Goal: Information Seeking & Learning: Learn about a topic

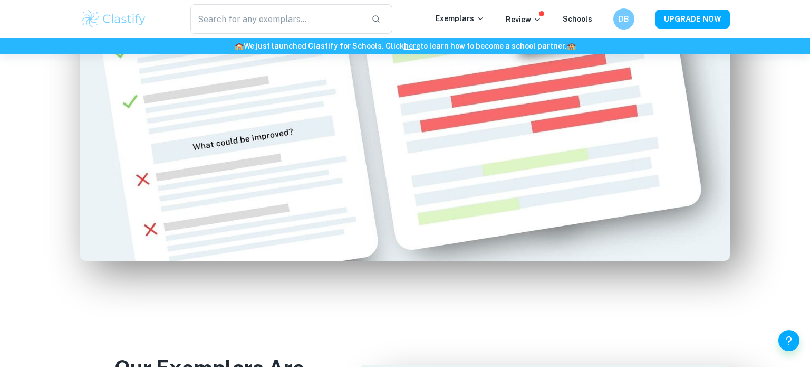
scroll to position [741, 0]
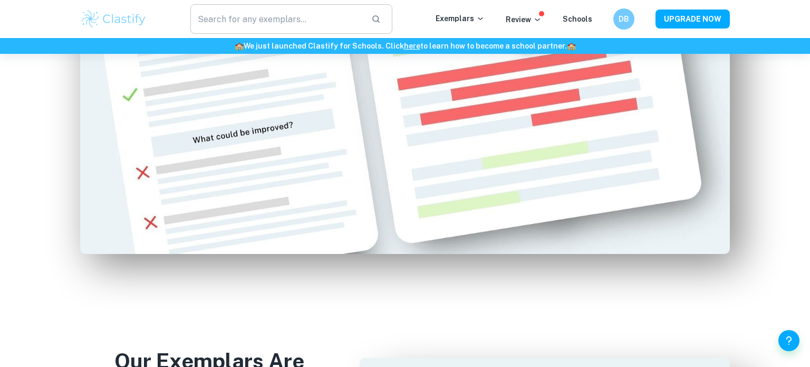
click at [314, 27] on input "text" at bounding box center [276, 19] width 172 height 30
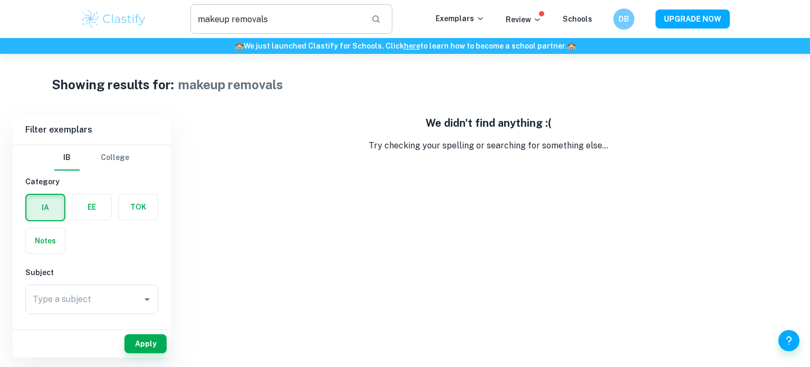
click at [246, 19] on input "makeup removals" at bounding box center [276, 19] width 172 height 30
click at [224, 21] on input "makeup" at bounding box center [276, 19] width 172 height 30
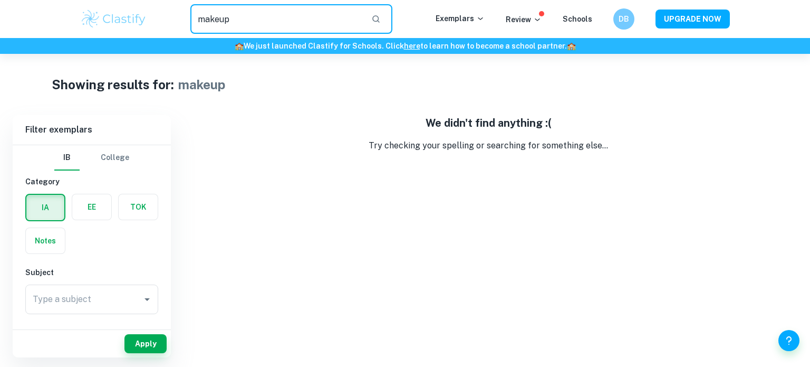
click at [224, 21] on input "makeup" at bounding box center [276, 19] width 172 height 30
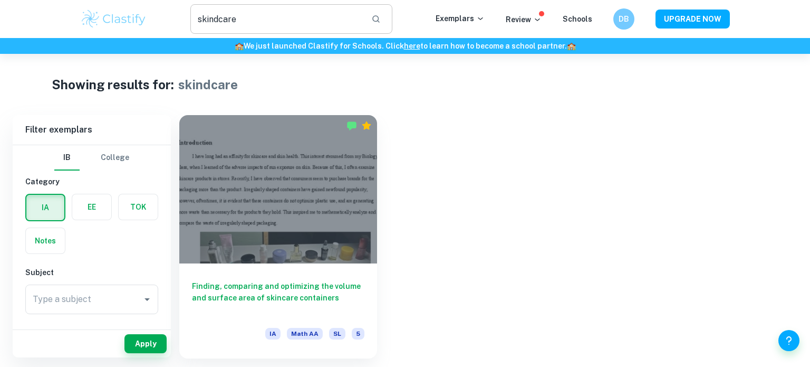
click at [261, 20] on input "skindcare" at bounding box center [276, 19] width 172 height 30
type input "skincare"
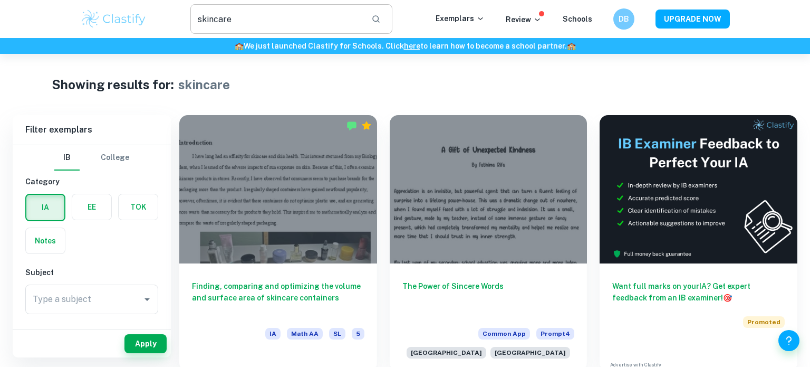
click at [256, 20] on input "skincare" at bounding box center [276, 19] width 172 height 30
type input "vitamin"
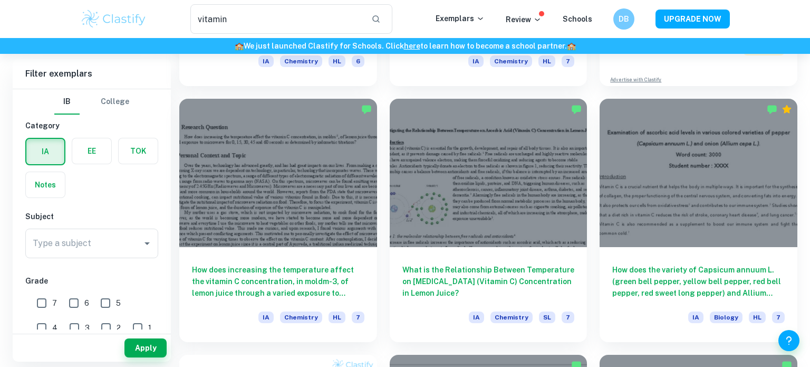
scroll to position [273, 0]
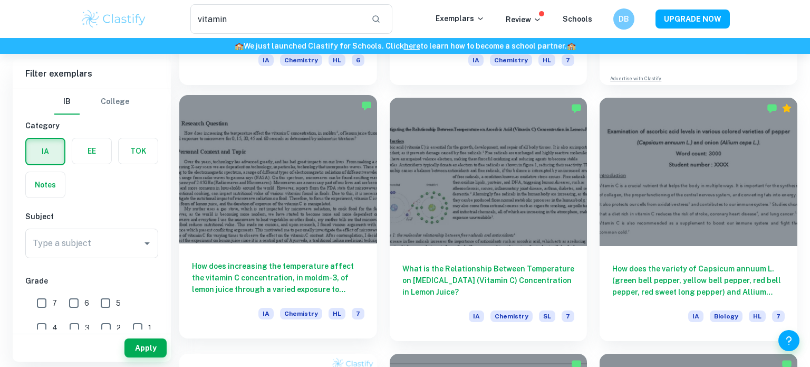
click at [334, 235] on div at bounding box center [278, 169] width 198 height 148
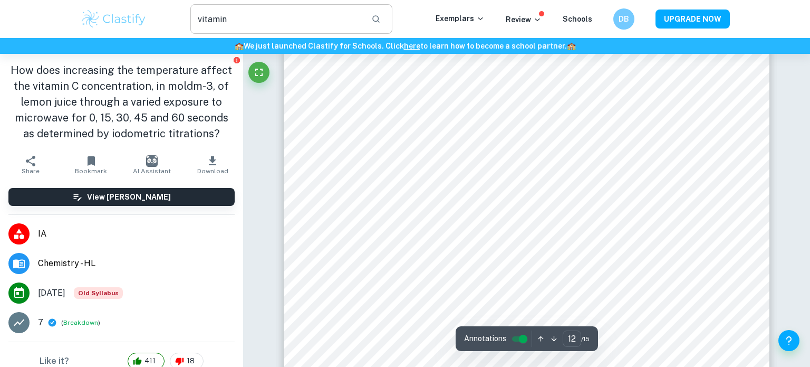
scroll to position [7885, 0]
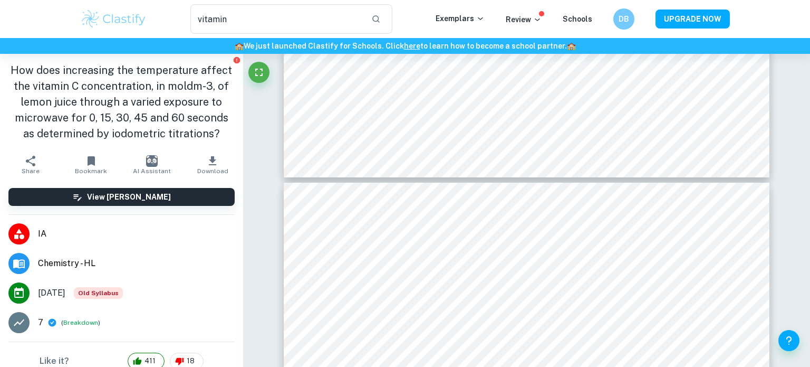
type input "11"
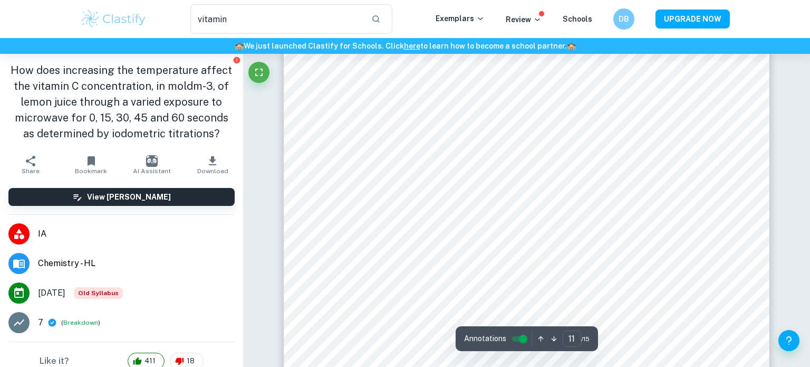
scroll to position [7223, 0]
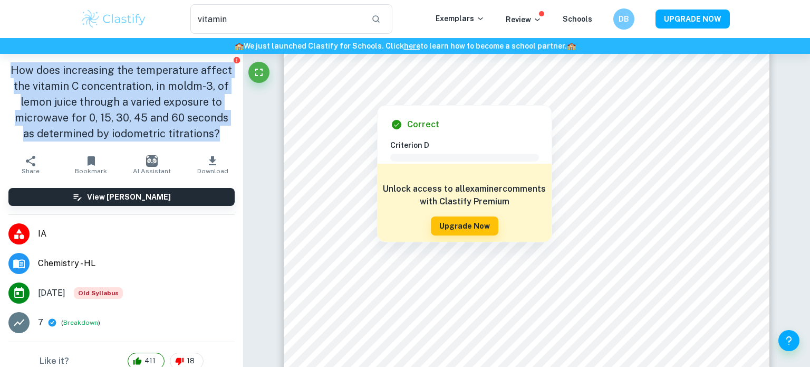
drag, startPoint x: 14, startPoint y: 69, endPoint x: 213, endPoint y: 133, distance: 208.5
click at [213, 133] on h1 "How does increasing the temperature affect the vitamin C concentration, in mold…" at bounding box center [121, 101] width 226 height 79
copy h1 "How does increasing the temperature affect the vitamin C concentration, in mold…"
